Goal: Task Accomplishment & Management: Complete application form

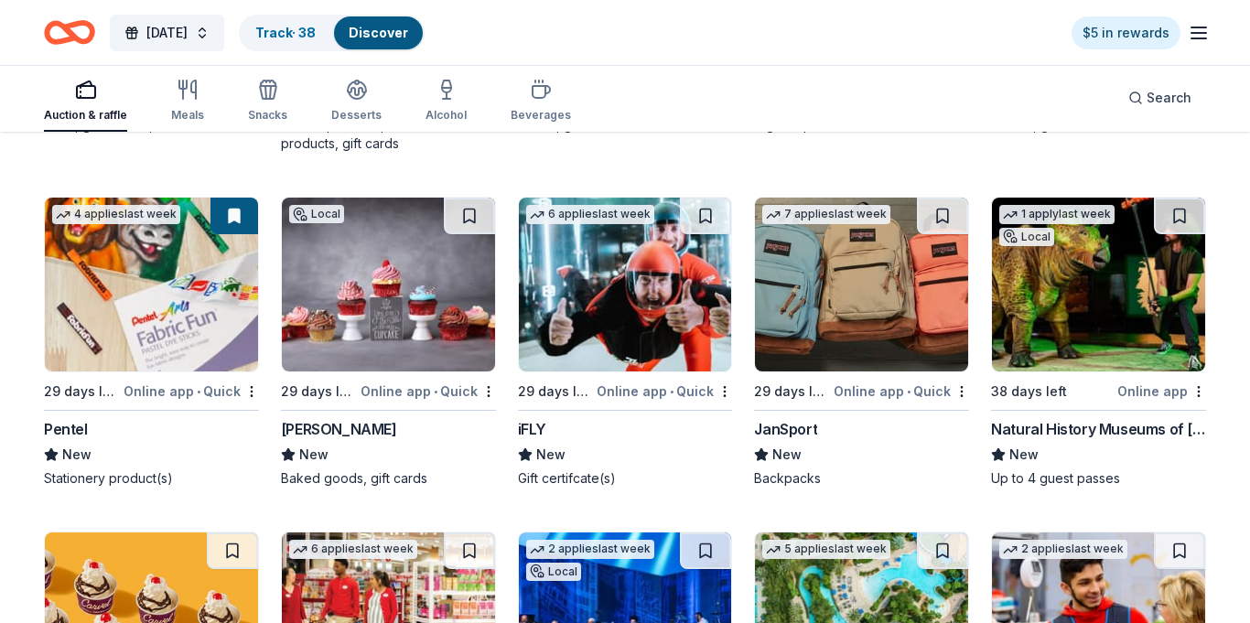
scroll to position [9013, 0]
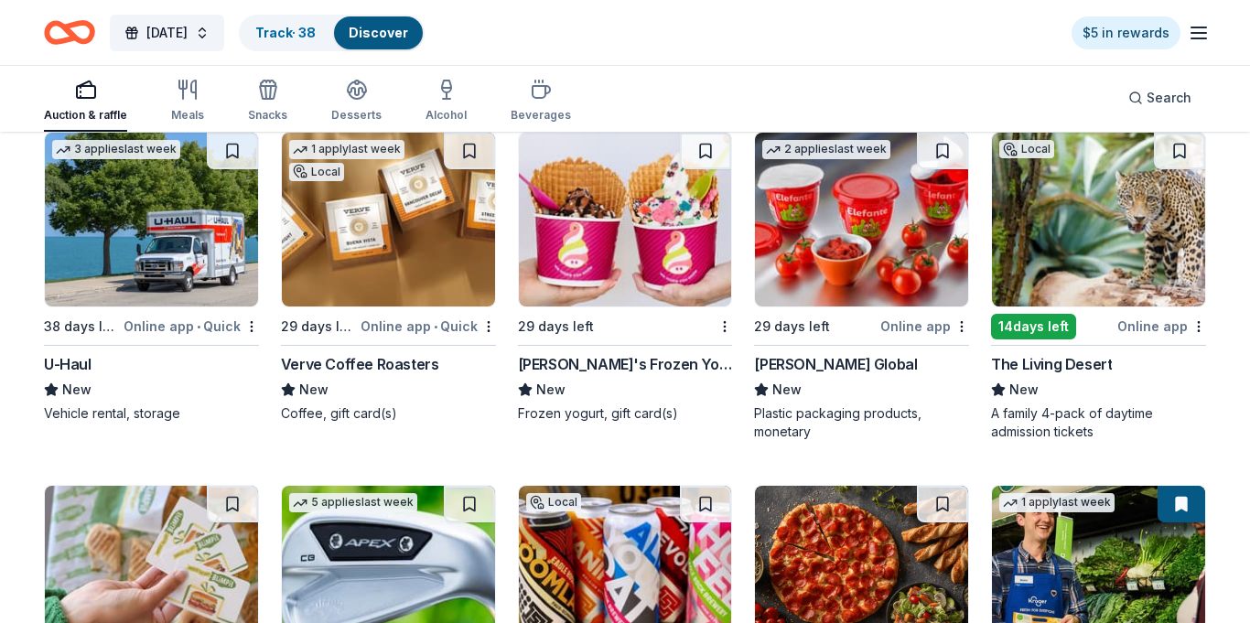
click at [1122, 259] on img at bounding box center [1098, 220] width 213 height 174
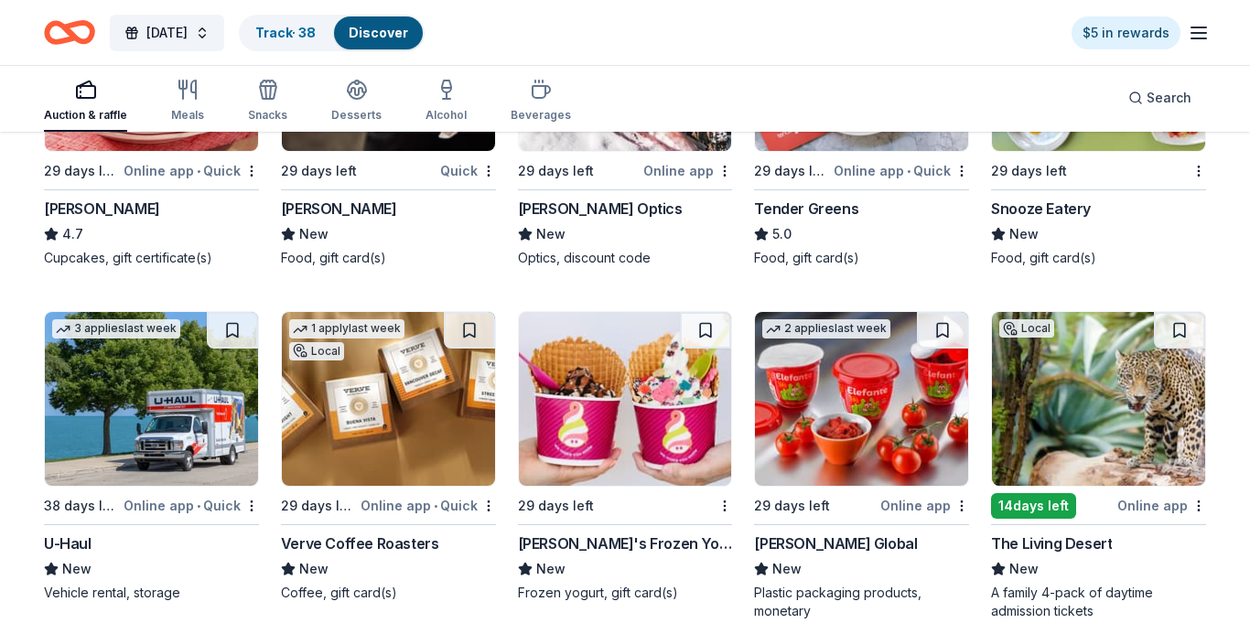
scroll to position [8817, 0]
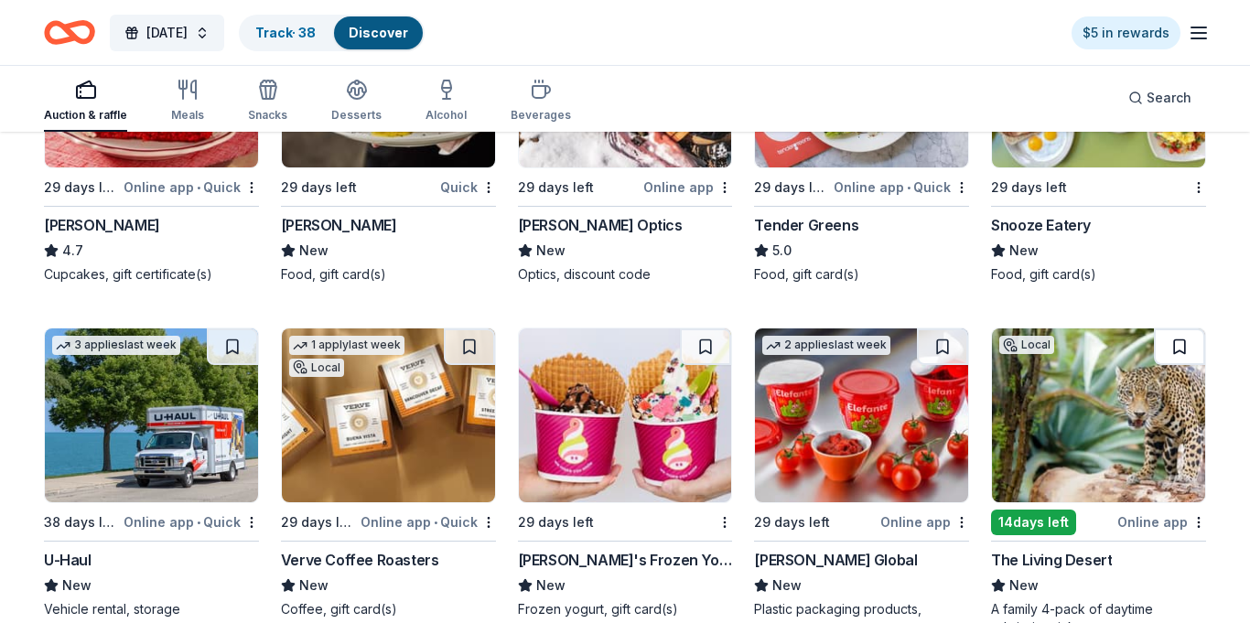
click at [1173, 329] on button at bounding box center [1179, 347] width 51 height 37
click at [1173, 329] on button at bounding box center [1182, 347] width 48 height 37
click at [1182, 334] on button at bounding box center [1182, 347] width 48 height 37
click at [1135, 357] on img at bounding box center [1098, 416] width 213 height 174
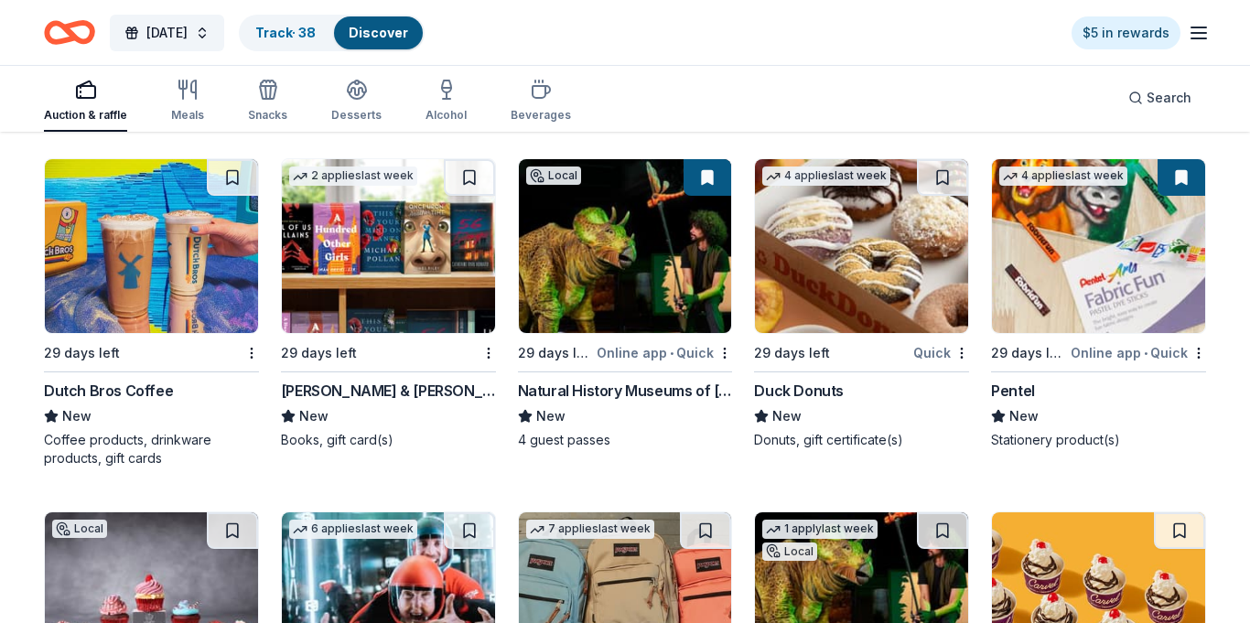
scroll to position [9745, 0]
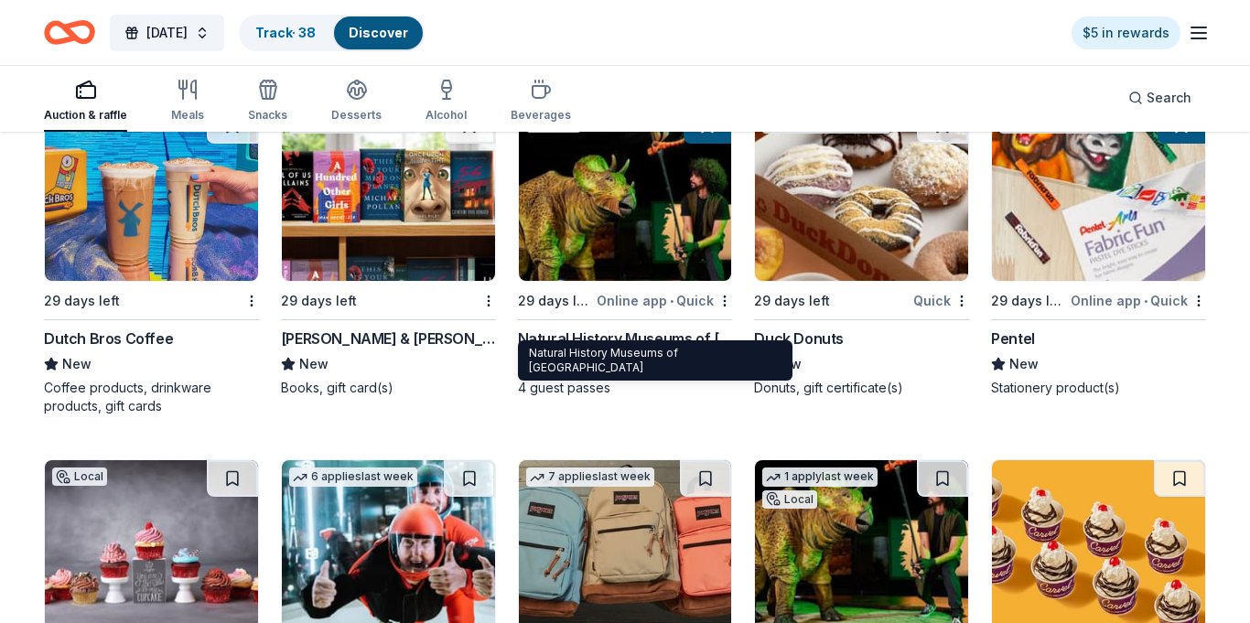
click at [607, 179] on img at bounding box center [625, 194] width 213 height 174
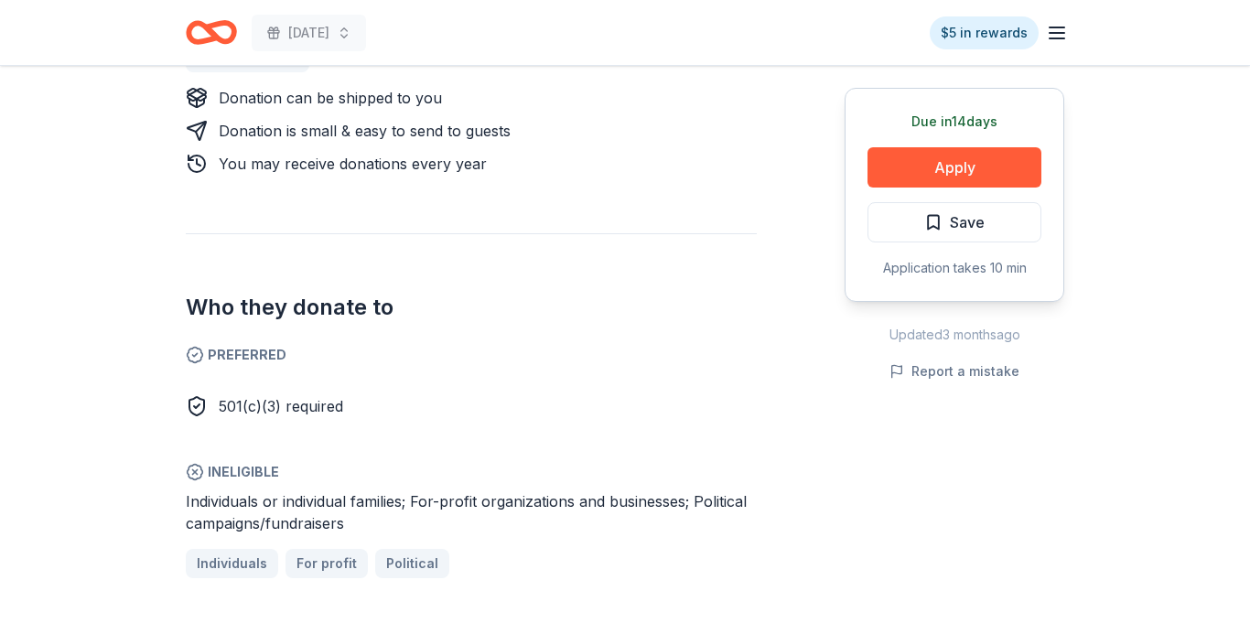
scroll to position [891, 0]
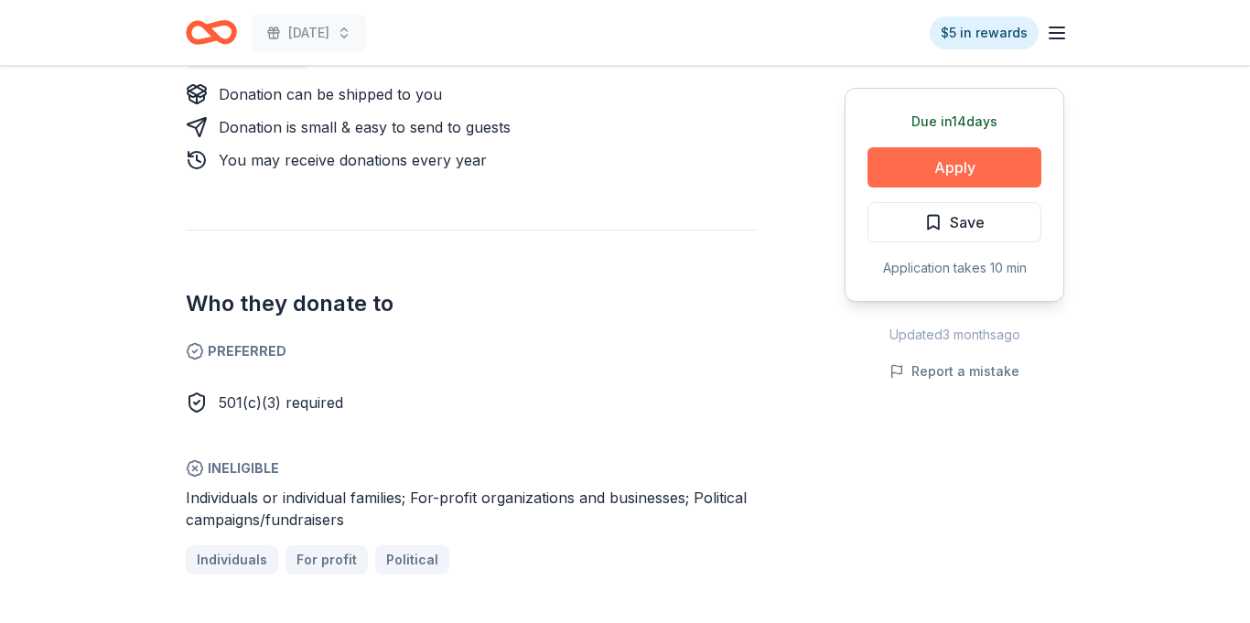
click at [961, 172] on button "Apply" at bounding box center [955, 167] width 174 height 40
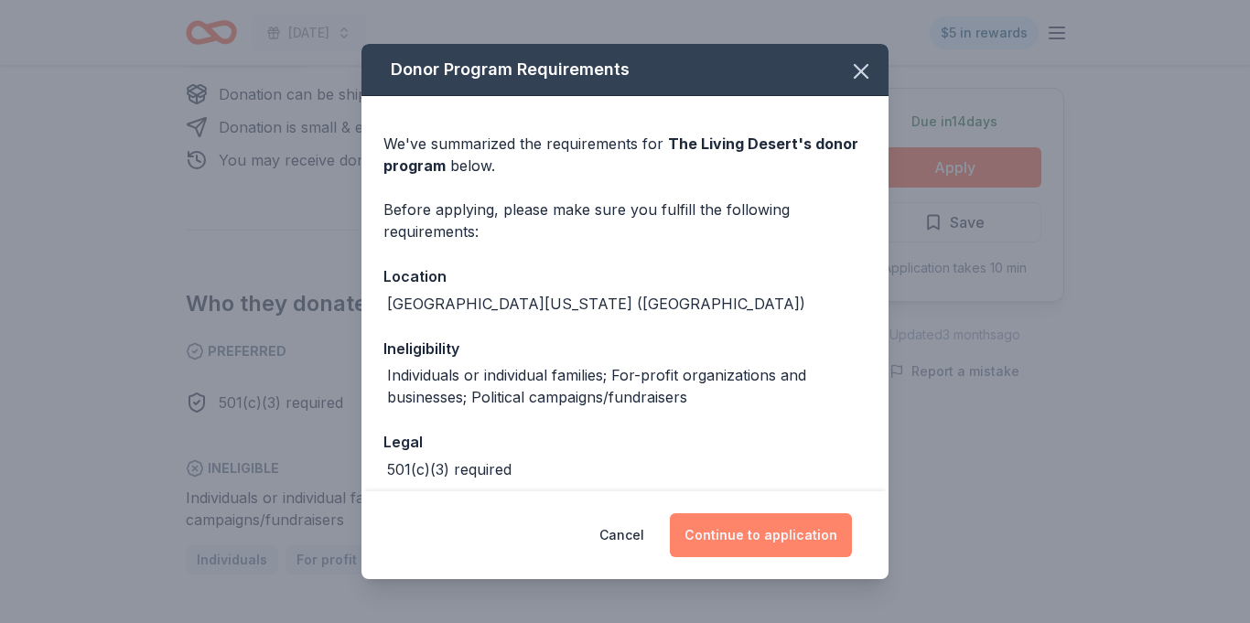
click at [777, 530] on button "Continue to application" at bounding box center [761, 535] width 182 height 44
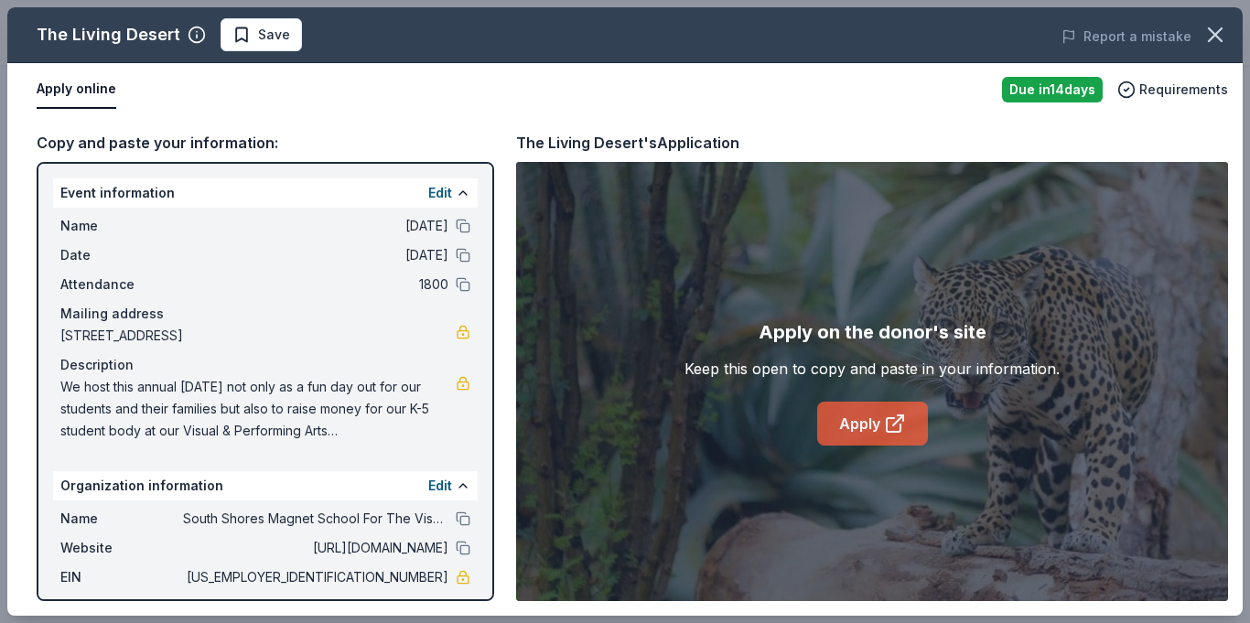
click at [880, 412] on link "Apply" at bounding box center [872, 424] width 111 height 44
click at [869, 415] on link "Apply" at bounding box center [872, 424] width 111 height 44
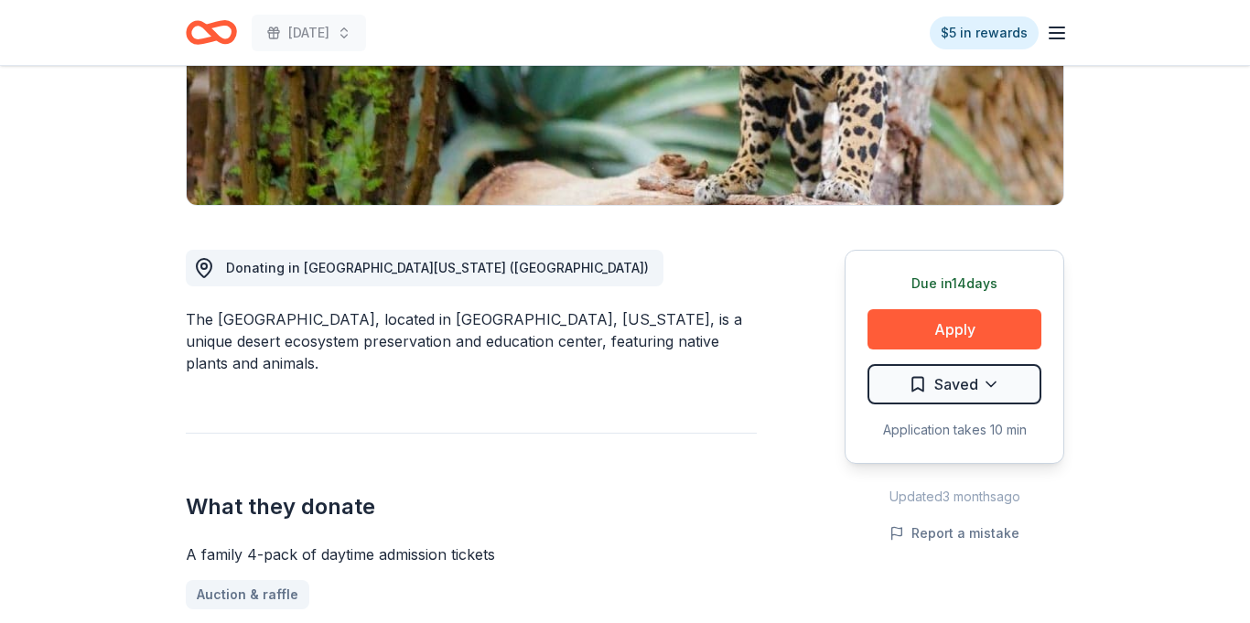
scroll to position [362, 0]
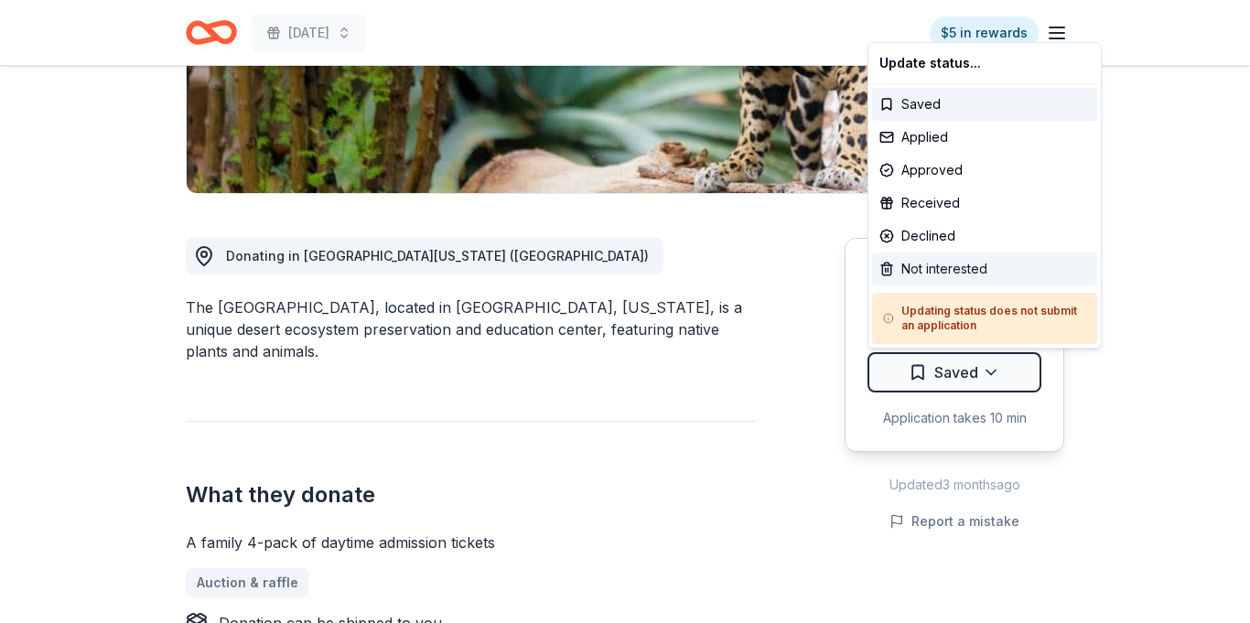
click at [955, 266] on div "Not interested" at bounding box center [984, 269] width 225 height 33
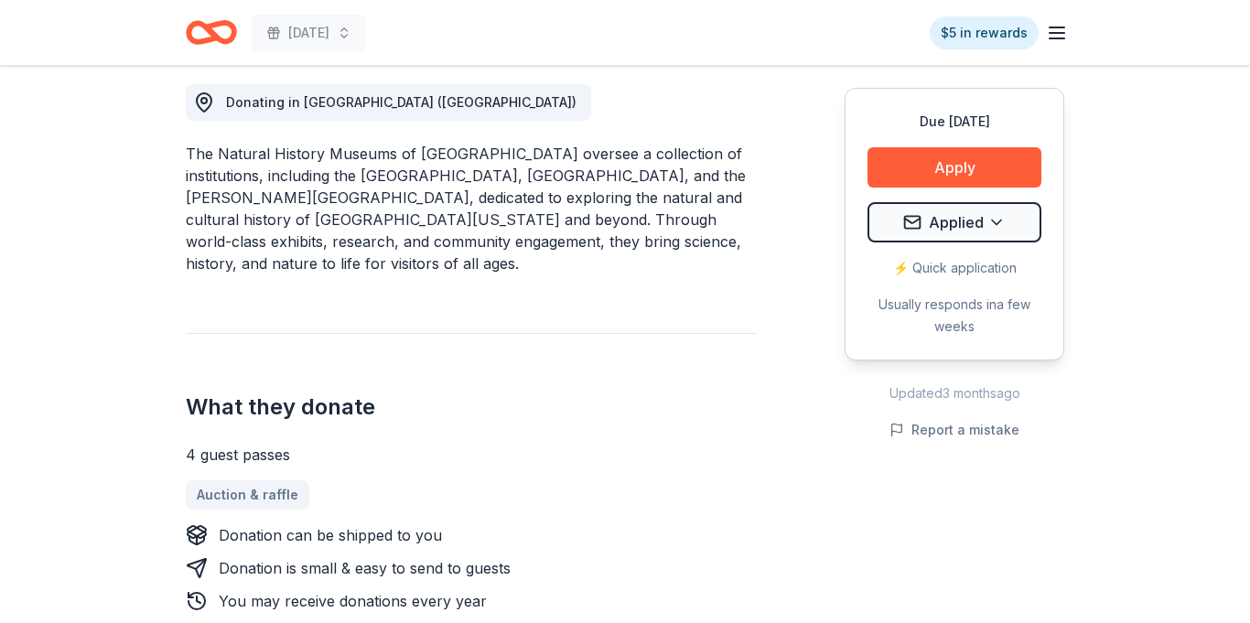
scroll to position [564, 0]
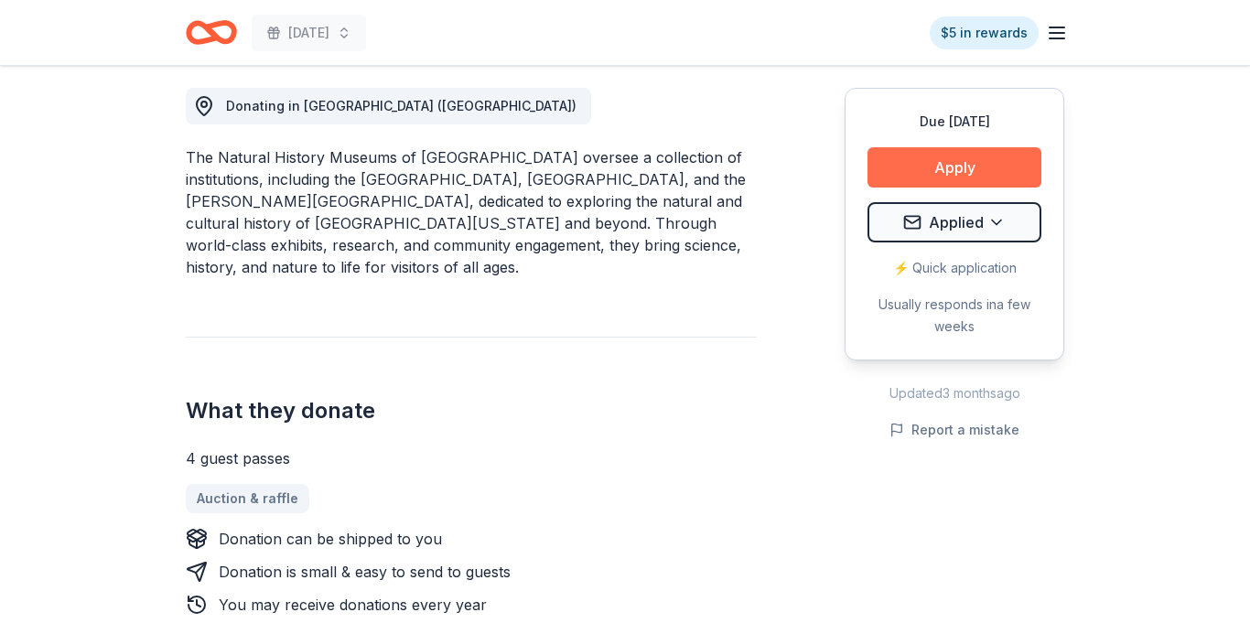
click at [986, 161] on button "Apply" at bounding box center [955, 167] width 174 height 40
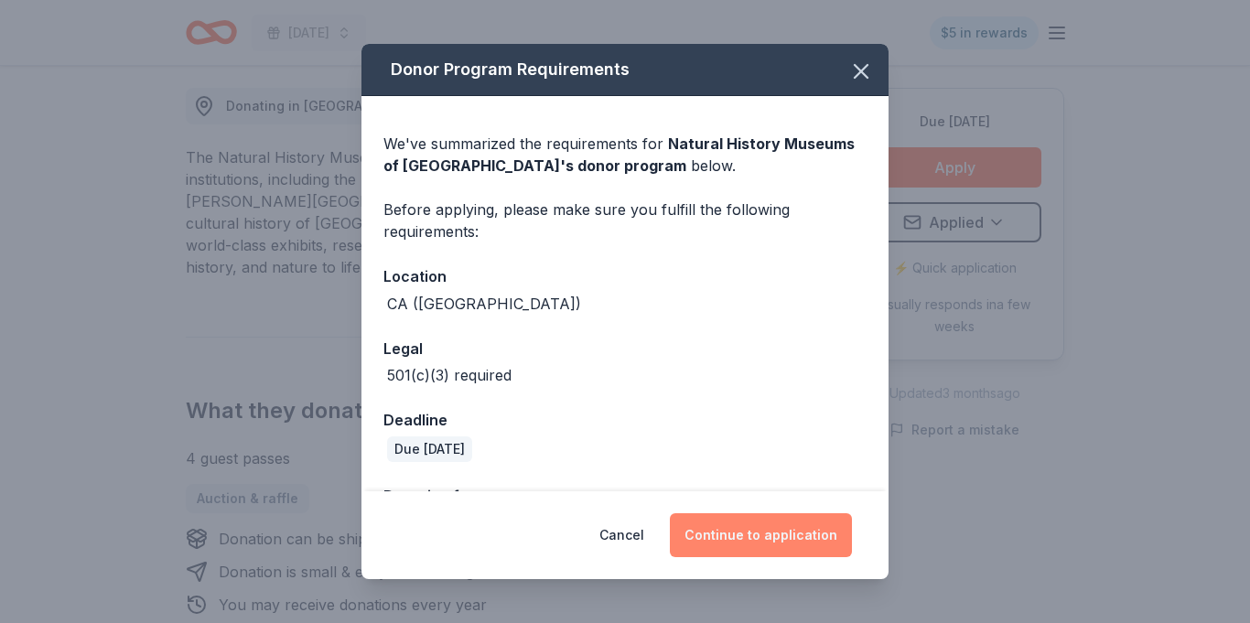
click at [757, 529] on button "Continue to application" at bounding box center [761, 535] width 182 height 44
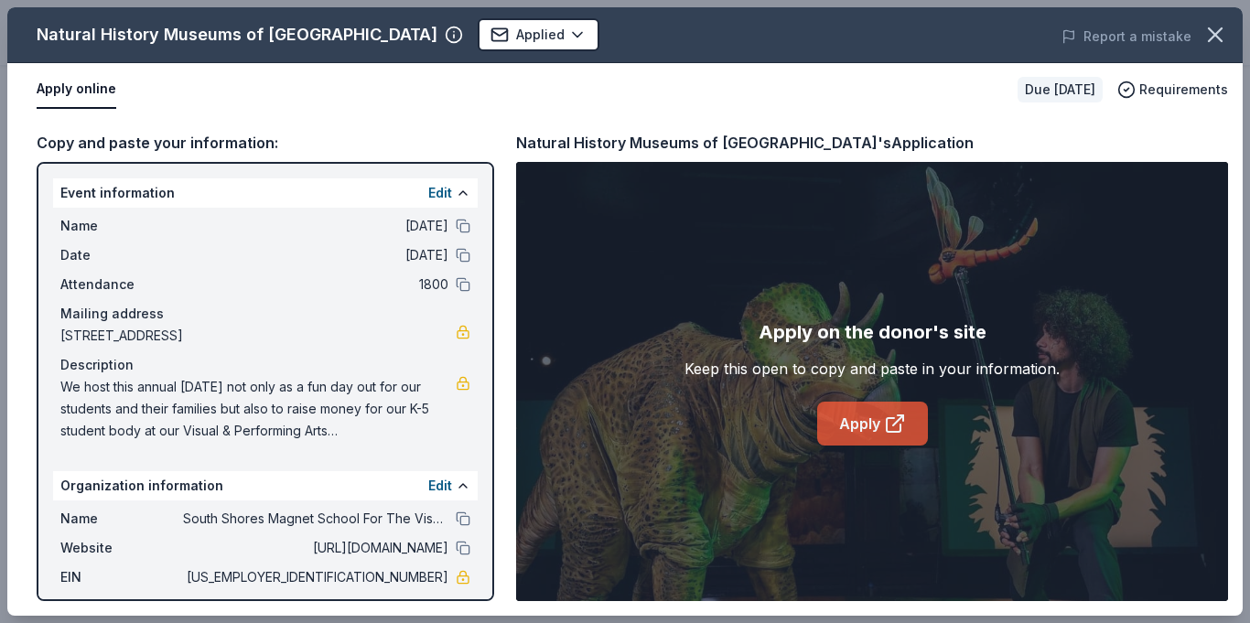
click at [856, 434] on link "Apply" at bounding box center [872, 424] width 111 height 44
